Goal: Task Accomplishment & Management: Complete application form

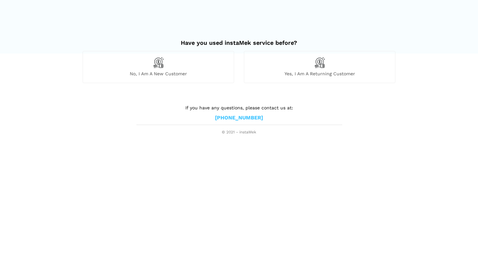
click at [202, 79] on div "No, I am a new customer" at bounding box center [158, 67] width 151 height 32
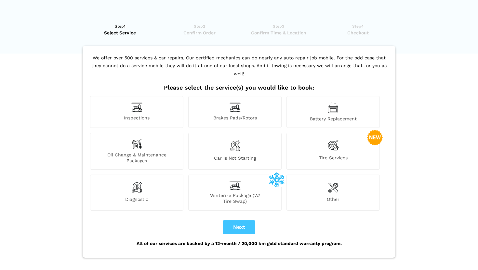
click at [237, 115] on span "Brakes Pads/Rotors" at bounding box center [234, 118] width 93 height 7
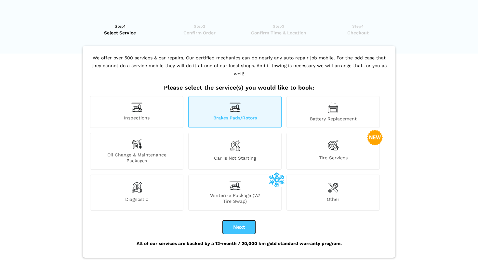
click at [241, 221] on button "Next" at bounding box center [239, 228] width 32 height 14
checkbox input "true"
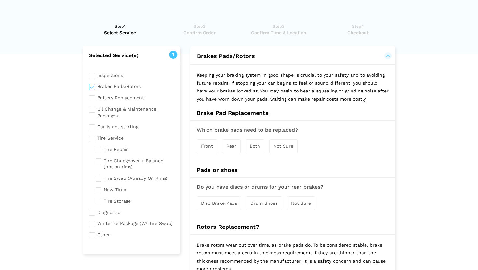
click at [213, 155] on div "Front Rear Both Not Sure" at bounding box center [293, 146] width 192 height 20
click at [212, 147] on span "Front" at bounding box center [207, 146] width 12 height 5
click at [240, 210] on div "Disc Brake Pads Drum Shoes Not Sure" at bounding box center [293, 204] width 192 height 20
click at [250, 207] on div "Drum Shoes" at bounding box center [264, 204] width 36 height 14
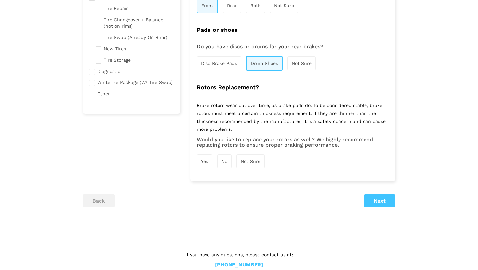
scroll to position [153, 0]
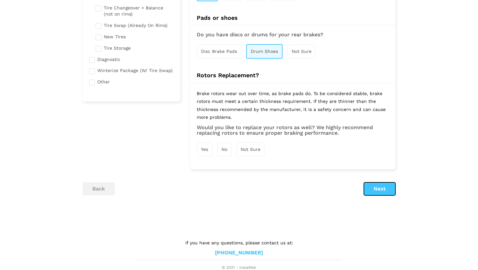
click at [370, 192] on button "Next" at bounding box center [380, 189] width 32 height 13
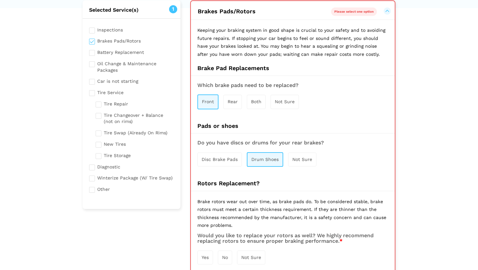
scroll to position [154, 0]
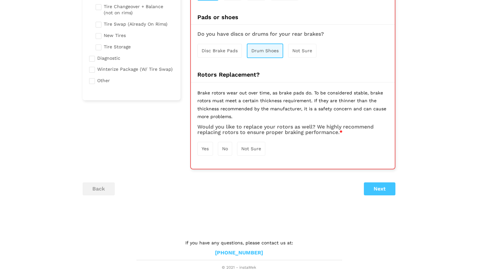
click at [203, 151] on div "Yes" at bounding box center [205, 149] width 16 height 14
click at [376, 196] on div "Selected Service(s) 1 Inspections Brakes Pads/Rotors Tire Service" at bounding box center [239, 51] width 322 height 321
click at [375, 183] on button "Next" at bounding box center [380, 189] width 32 height 13
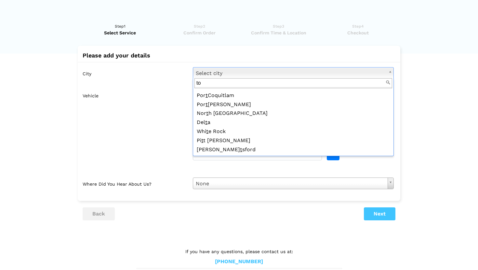
scroll to position [0, 0]
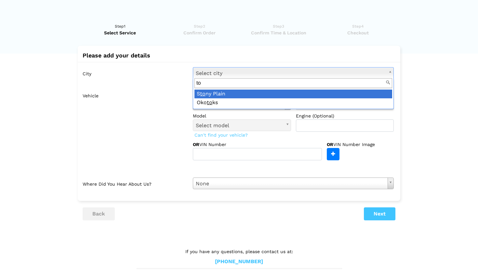
type input "tor"
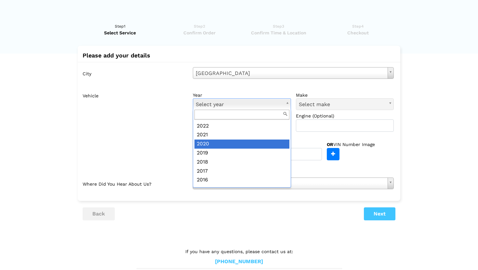
scroll to position [40, 0]
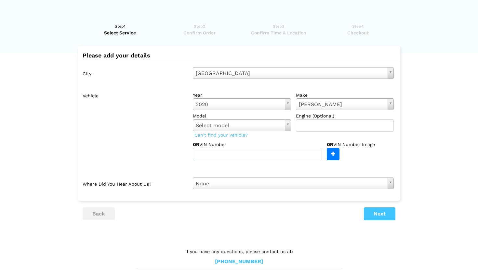
click at [327, 155] on input "file" at bounding box center [167, 154] width 342 height 12
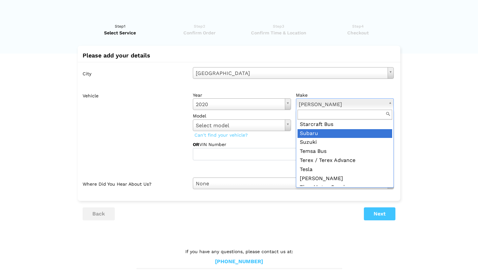
scroll to position [1011, 0]
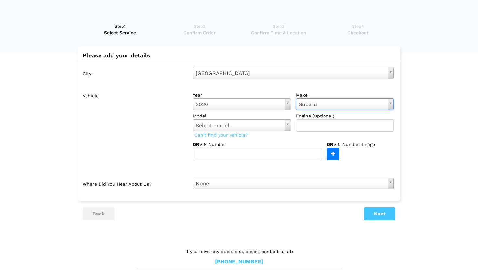
click at [263, 118] on label "model" at bounding box center [242, 116] width 98 height 6
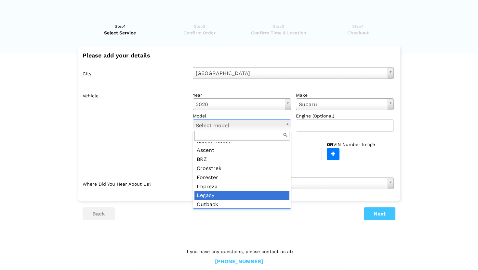
scroll to position [0, 0]
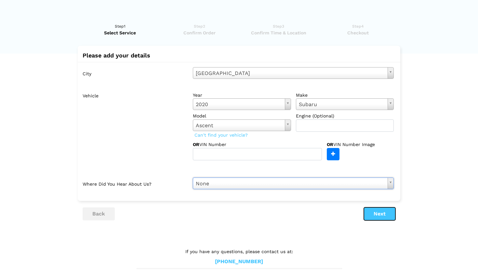
click at [382, 218] on button "Next" at bounding box center [380, 214] width 32 height 13
